Goal: Complete application form

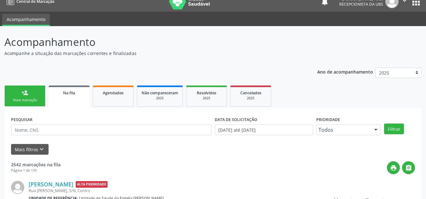
scroll to position [9, 0]
click at [26, 91] on div "person_add" at bounding box center [24, 92] width 7 height 7
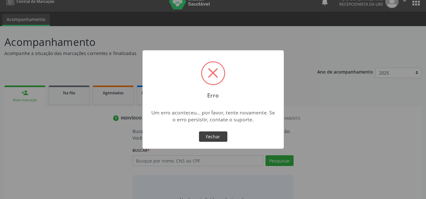
click at [217, 136] on button "Fechar" at bounding box center [213, 137] width 28 height 11
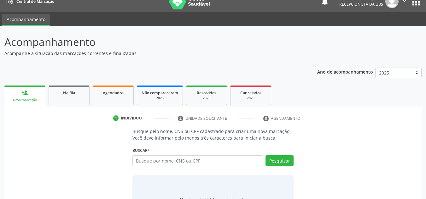
click at [345, 164] on div "Busque pelo nome, CNS ou CPF cadastrado para criar uma nova marcação. Você deve…" at bounding box center [213, 176] width 408 height 97
click at [209, 69] on div "Ano de acompanhamento 2025 2024 2023 2022 2021 2020 2019 person_add Nova marcaç…" at bounding box center [212, 146] width 417 height 167
click at [37, 92] on link "person_add Nova marcação" at bounding box center [24, 96] width 41 height 21
click at [150, 165] on input "text" at bounding box center [197, 161] width 131 height 11
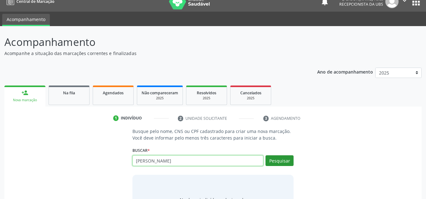
type input "[PERSON_NAME]"
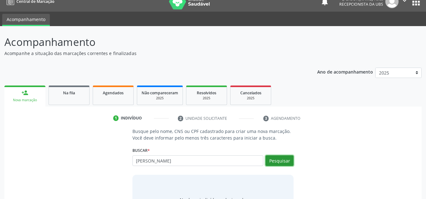
click at [276, 160] on button "Pesquisar" at bounding box center [279, 161] width 28 height 11
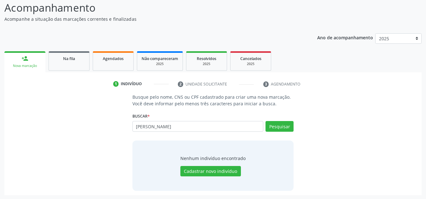
scroll to position [43, 0]
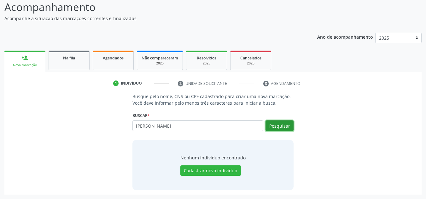
click at [277, 126] on button "Pesquisar" at bounding box center [279, 126] width 28 height 11
click at [280, 125] on button "Pesquisar" at bounding box center [279, 126] width 28 height 11
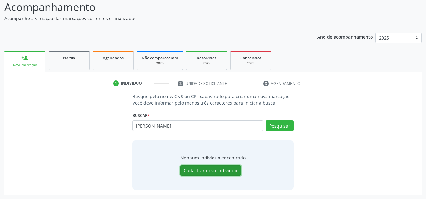
click at [225, 172] on button "Cadastrar novo indivíduo" at bounding box center [210, 171] width 60 height 11
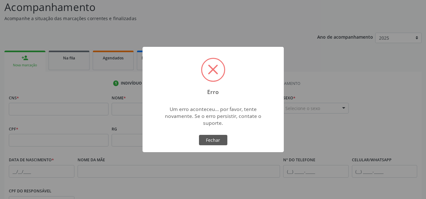
click at [209, 131] on div "Erro × Um erro aconteceu... por favor, tente novamente. Se o erro persistir, co…" at bounding box center [212, 100] width 141 height 106
click at [209, 135] on button "Fechar" at bounding box center [213, 140] width 28 height 11
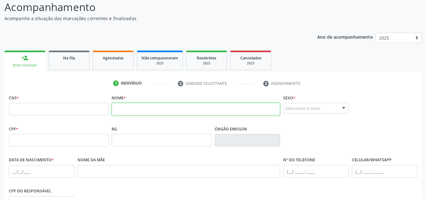
click at [147, 109] on input "text" at bounding box center [195, 109] width 168 height 13
click at [117, 111] on input "[PERSON_NAME]" at bounding box center [195, 109] width 168 height 13
click at [129, 110] on input "[PERSON_NAME]" at bounding box center [195, 109] width 168 height 13
click at [147, 110] on input "[PERSON_NAME]" at bounding box center [195, 109] width 168 height 13
click at [159, 109] on input "[PERSON_NAME]" at bounding box center [195, 109] width 168 height 13
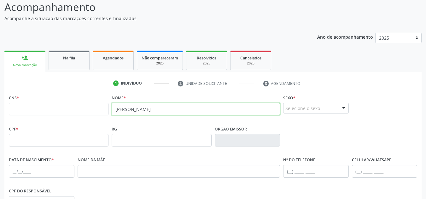
type input "[PERSON_NAME]"
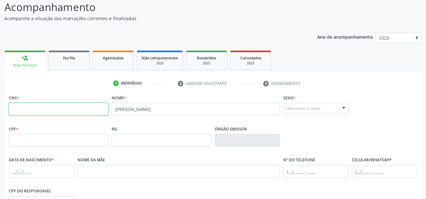
click at [70, 110] on input "text" at bounding box center [59, 109] width 100 height 13
type input "707 0068 7106 4232"
click at [340, 106] on div at bounding box center [343, 108] width 9 height 11
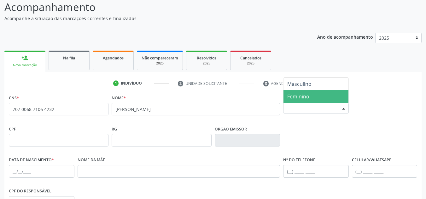
click at [310, 96] on span "Feminino" at bounding box center [315, 96] width 65 height 13
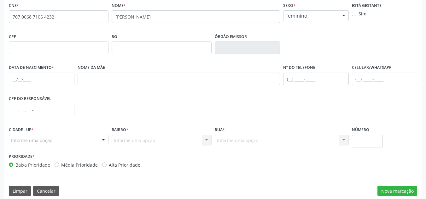
scroll to position [138, 0]
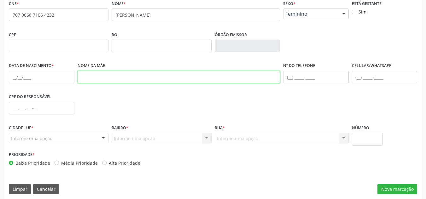
click at [134, 79] on input "text" at bounding box center [178, 77] width 203 height 13
type input "r"
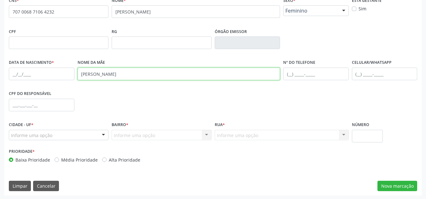
scroll to position [142, 0]
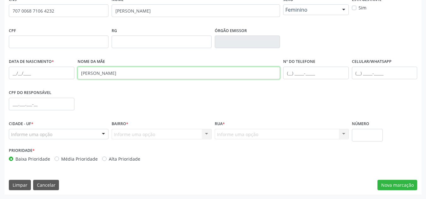
type input "[PERSON_NAME]"
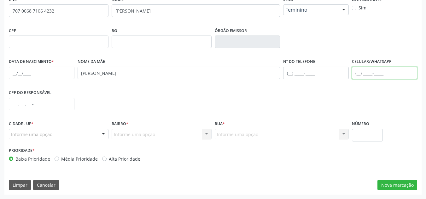
click at [362, 75] on input "text" at bounding box center [384, 73] width 66 height 13
type input "[PHONE_NUMBER]"
click at [70, 133] on div "Informe uma opção" at bounding box center [59, 134] width 100 height 11
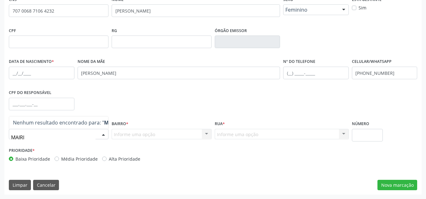
type input "MAIRI"
click at [132, 128] on div "Bairro * Informe uma opção Nenhum resultado encontrado para: " " Nenhuma opção …" at bounding box center [161, 129] width 100 height 20
click at [107, 136] on div at bounding box center [103, 134] width 9 height 11
click at [72, 122] on span "Nenhuma opção encontrada" at bounding box center [47, 122] width 69 height 7
click at [73, 139] on input "text" at bounding box center [53, 137] width 84 height 13
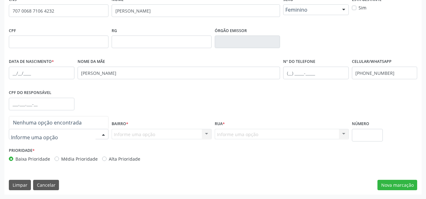
click at [127, 133] on div "Informe uma opção Nenhum resultado encontrado para: " " Nenhuma opção encontrad…" at bounding box center [161, 134] width 100 height 11
click at [80, 133] on div "Informe uma opção" at bounding box center [59, 134] width 100 height 11
type input "MAIRI"
click at [104, 119] on strong "MAIRI" at bounding box center [111, 122] width 15 height 7
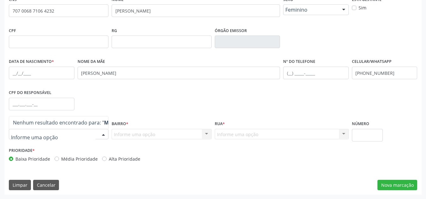
click at [127, 131] on div "Informe uma opção Nenhum resultado encontrado para: " " Nenhuma opção encontrad…" at bounding box center [161, 134] width 100 height 11
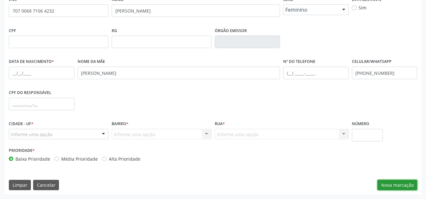
click at [396, 183] on button "Nova marcação" at bounding box center [397, 185] width 40 height 11
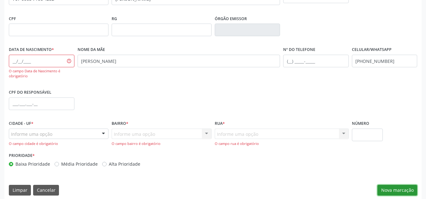
scroll to position [159, 0]
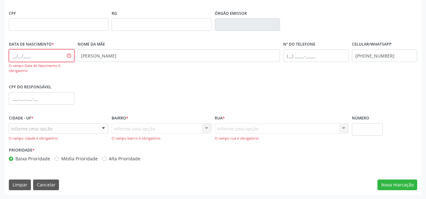
click at [13, 56] on input "text" at bounding box center [42, 55] width 66 height 13
type input "[DATE]"
click at [128, 88] on div "CPF do responsável" at bounding box center [212, 98] width 411 height 31
click at [79, 129] on div at bounding box center [59, 128] width 100 height 11
type input "MAIRI"
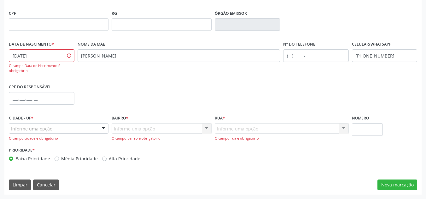
click at [105, 91] on div "CPF do responsável" at bounding box center [212, 98] width 411 height 31
click at [122, 129] on div "Informe uma opção Nenhum resultado encontrado para: " " Nenhuma opção encontrad…" at bounding box center [161, 132] width 100 height 18
click at [81, 129] on div "Informe uma opção" at bounding box center [59, 128] width 100 height 11
click at [67, 127] on input "text" at bounding box center [53, 132] width 84 height 13
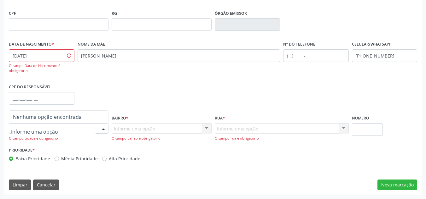
drag, startPoint x: 54, startPoint y: 127, endPoint x: 24, endPoint y: 120, distance: 30.3
click at [49, 127] on input "text" at bounding box center [53, 132] width 84 height 13
click at [18, 130] on input "text" at bounding box center [53, 132] width 84 height 13
click at [18, 117] on span "Nenhuma opção encontrada" at bounding box center [47, 117] width 69 height 7
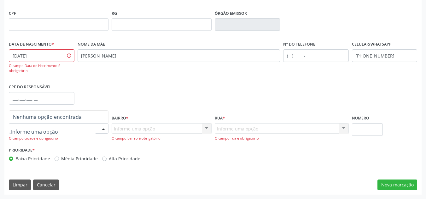
click at [12, 135] on input "text" at bounding box center [53, 132] width 84 height 13
click at [16, 132] on input "mairi" at bounding box center [53, 132] width 84 height 13
click at [31, 130] on input "Mairi" at bounding box center [53, 132] width 84 height 13
type input "Mairi"
click at [149, 126] on div "Informe uma opção Nenhum resultado encontrado para: " " Nenhuma opção encontrad…" at bounding box center [161, 132] width 100 height 18
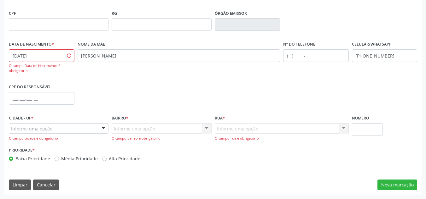
click at [66, 126] on div "Informe uma opção" at bounding box center [59, 128] width 100 height 11
click at [65, 129] on input "text" at bounding box center [53, 132] width 84 height 13
click at [64, 129] on input "text" at bounding box center [53, 132] width 84 height 13
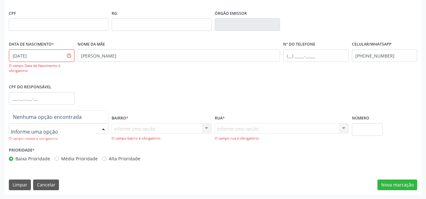
click at [64, 129] on input "text" at bounding box center [53, 132] width 84 height 13
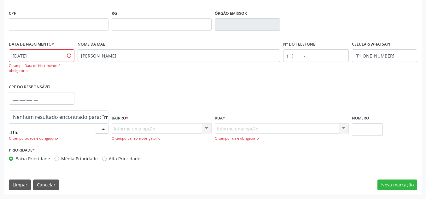
type input "m"
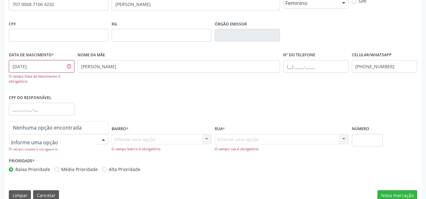
scroll to position [157, 0]
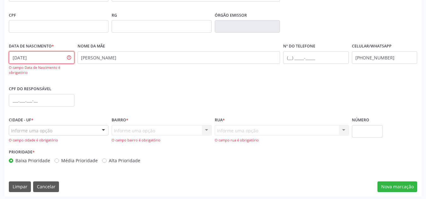
click at [44, 59] on input "[DATE]" at bounding box center [42, 57] width 66 height 13
click at [220, 90] on div "CPF do responsável" at bounding box center [212, 99] width 411 height 31
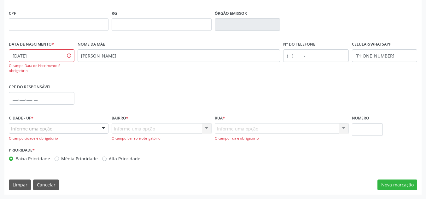
click at [72, 124] on div "Informe uma opção" at bounding box center [59, 128] width 100 height 11
click at [70, 127] on input "text" at bounding box center [53, 132] width 84 height 13
click at [59, 131] on input "text" at bounding box center [53, 132] width 84 height 13
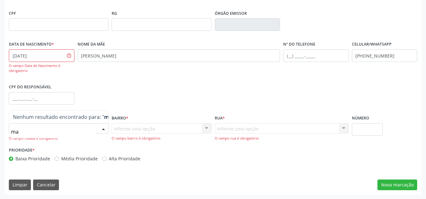
type input "m"
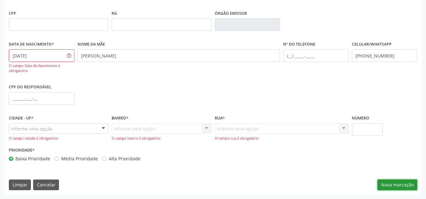
click at [393, 183] on button "Nova marcação" at bounding box center [397, 185] width 40 height 11
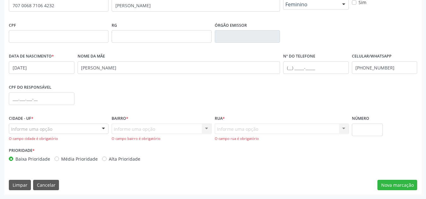
click at [160, 129] on div "Informe uma opção Nenhum resultado encontrado para: " " Nenhuma opção encontrad…" at bounding box center [161, 133] width 100 height 18
drag, startPoint x: 160, startPoint y: 129, endPoint x: 136, endPoint y: 125, distance: 24.4
click at [158, 128] on div "Informe uma opção Nenhum resultado encontrado para: " " Nenhuma opção encontrad…" at bounding box center [161, 133] width 100 height 18
click at [92, 132] on div "Informe uma opção" at bounding box center [59, 129] width 100 height 11
click at [248, 131] on div "Informe uma opção Nenhum resultado encontrado para: " " Nenhuma opção encontrad…" at bounding box center [281, 133] width 134 height 18
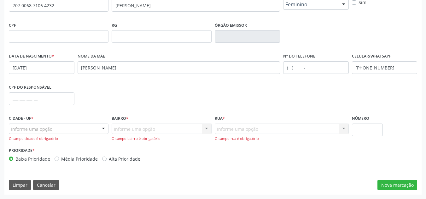
click at [253, 124] on div "Informe uma opção Nenhum resultado encontrado para: " " Nenhuma opção encontrad…" at bounding box center [281, 133] width 134 height 18
click at [254, 124] on div "Informe uma opção Nenhum resultado encontrado para: " " Nenhuma opção encontrad…" at bounding box center [281, 133] width 134 height 18
click at [257, 128] on div "Informe uma opção Nenhum resultado encontrado para: " " Nenhuma opção encontrad…" at bounding box center [281, 133] width 134 height 18
click at [259, 129] on div "Informe uma opção Nenhum resultado encontrado para: " " Nenhuma opção encontrad…" at bounding box center [281, 133] width 134 height 18
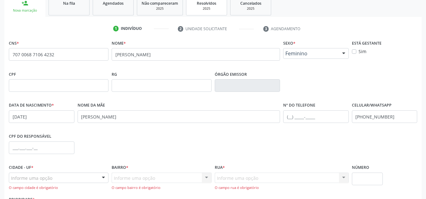
scroll to position [0, 0]
